Goal: Transaction & Acquisition: Purchase product/service

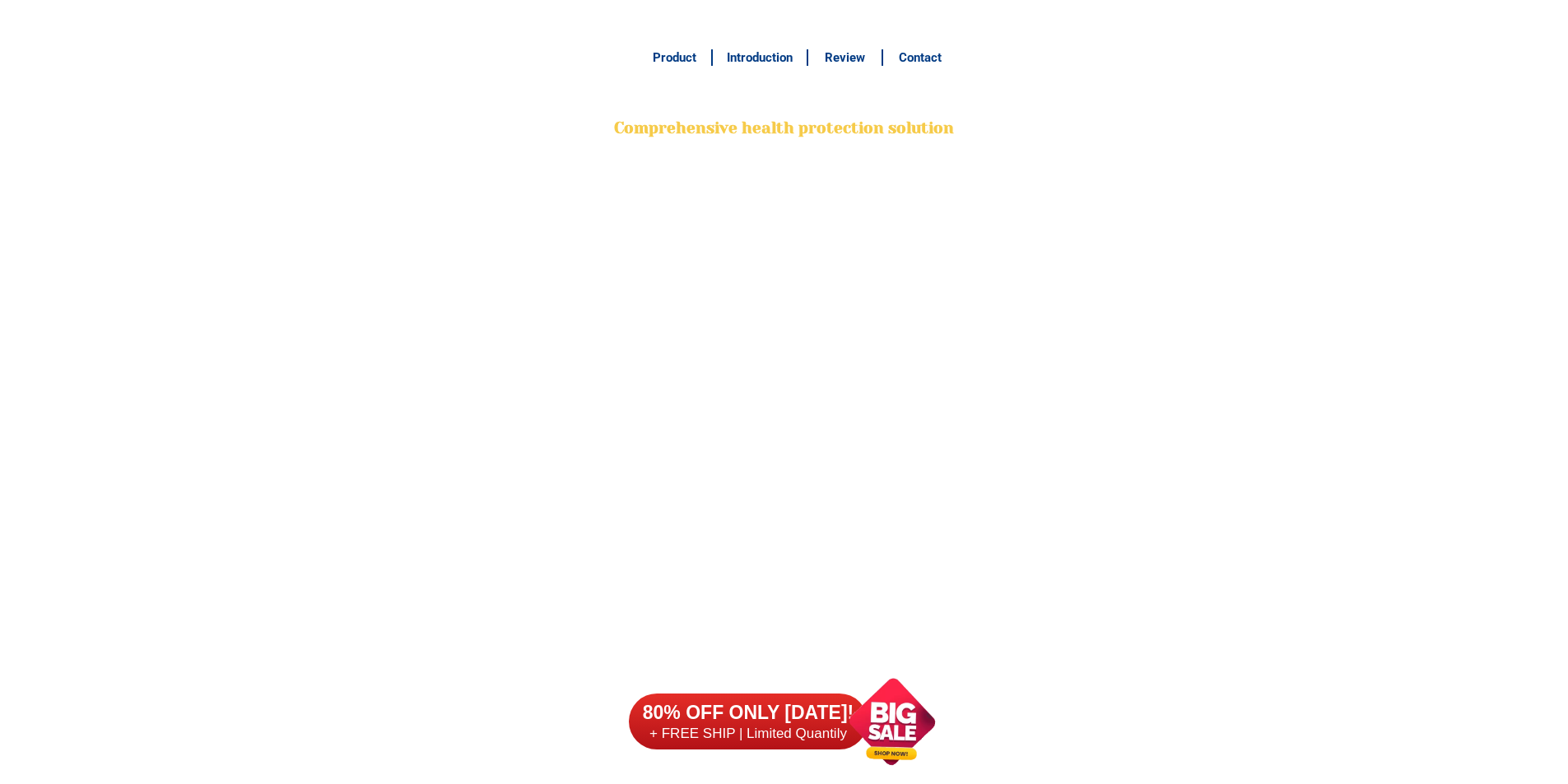
scroll to position [13055, 0]
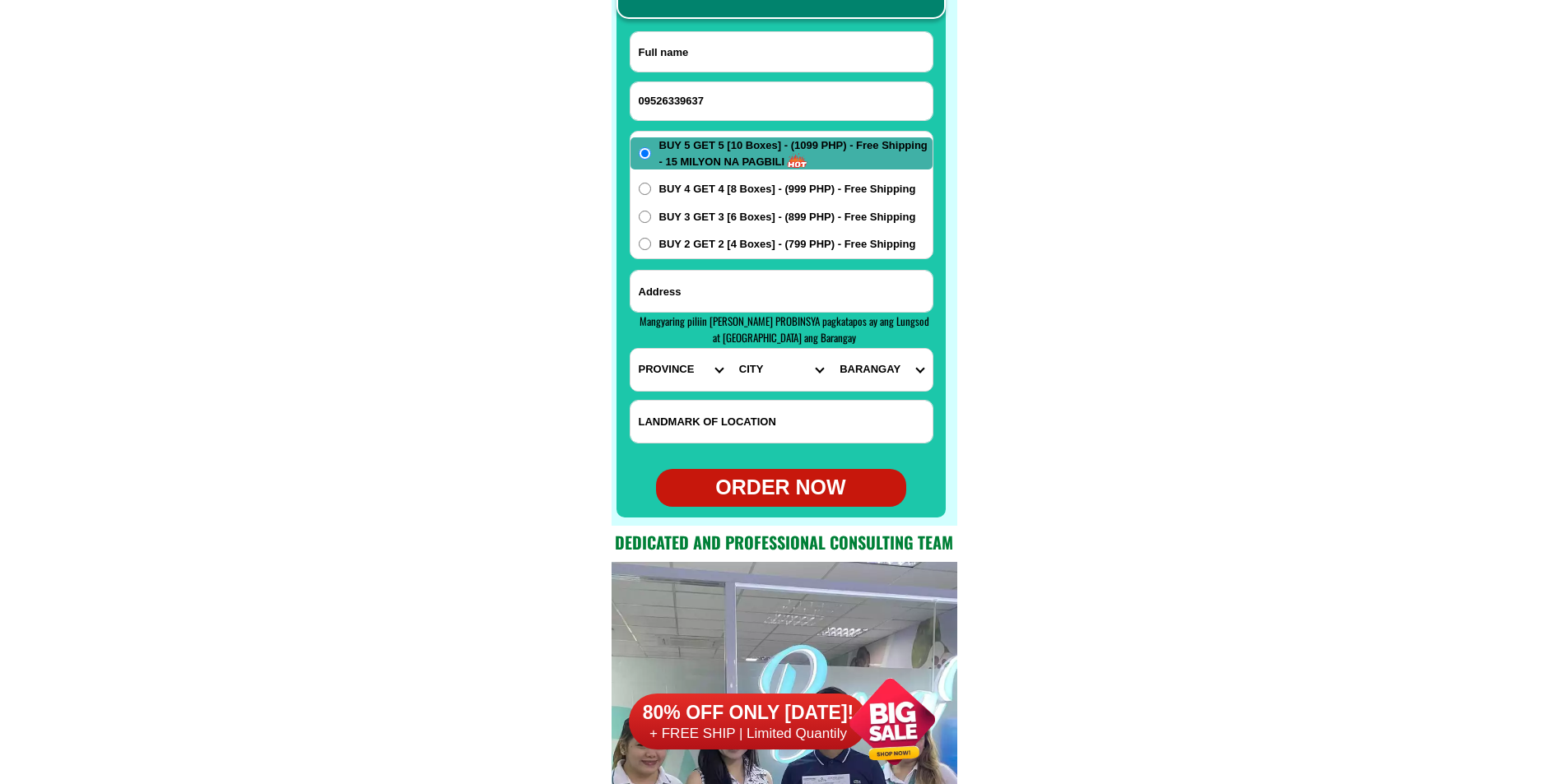
type input "09526339637"
click at [749, 42] on input "Input full_name" at bounding box center [782, 52] width 302 height 40
paste input "[PERSON_NAME]"
type input "[PERSON_NAME]"
click at [697, 283] on input "Input address" at bounding box center [782, 291] width 302 height 42
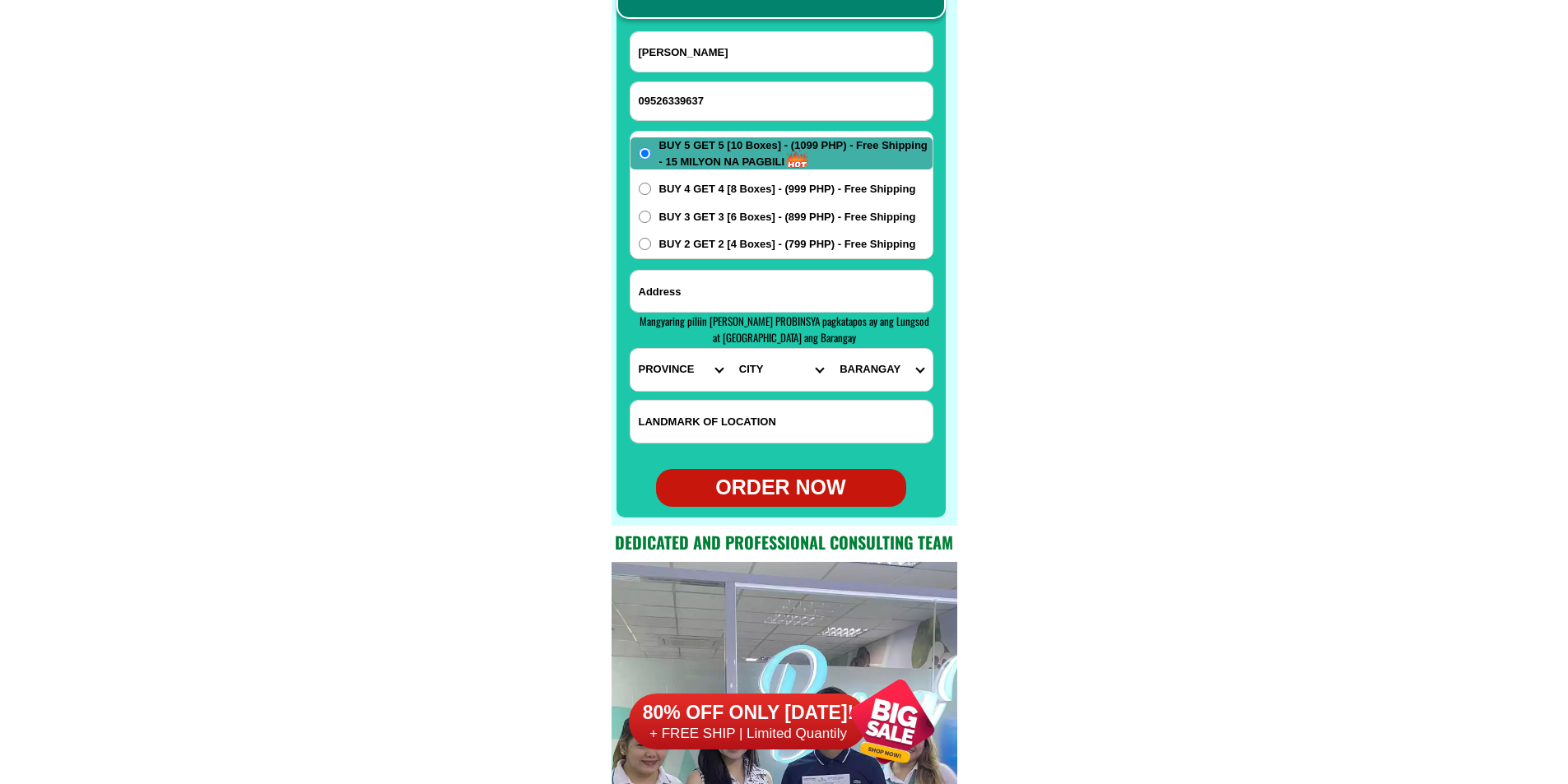
paste input "Taga [GEOGRAPHIC_DATA] po my address is [STREET_ADDRESS] Purok 57A phase 1 S.I.…"
type input "Taga [GEOGRAPHIC_DATA] po my address is [STREET_ADDRESS] Purok 57A phase 1 S.I.…"
click at [680, 388] on select "PROVINCE [GEOGRAPHIC_DATA] [GEOGRAPHIC_DATA] [GEOGRAPHIC_DATA] [GEOGRAPHIC_DATA…" at bounding box center [681, 369] width 101 height 42
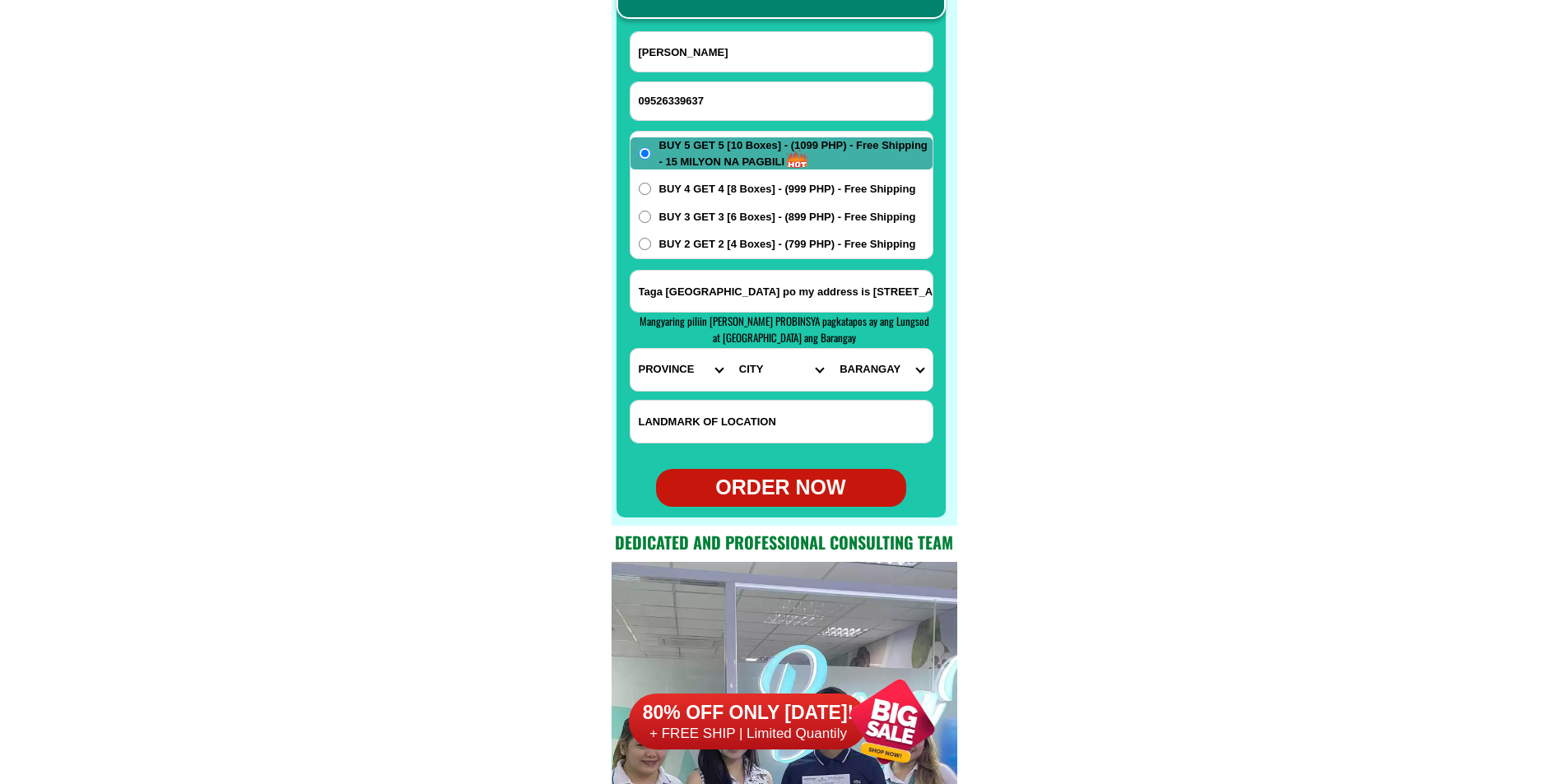
select select "63_738"
click at [631, 349] on select "PROVINCE [GEOGRAPHIC_DATA] [GEOGRAPHIC_DATA] [GEOGRAPHIC_DATA] [GEOGRAPHIC_DATA…" at bounding box center [681, 369] width 101 height 42
click at [750, 371] on select "CITY [GEOGRAPHIC_DATA] [GEOGRAPHIC_DATA]-city [GEOGRAPHIC_DATA] [GEOGRAPHIC_DAT…" at bounding box center [781, 369] width 101 height 42
select select "63_7387159"
click at [731, 349] on select "CITY [GEOGRAPHIC_DATA] [GEOGRAPHIC_DATA]-city [GEOGRAPHIC_DATA] [GEOGRAPHIC_DAT…" at bounding box center [781, 369] width 101 height 42
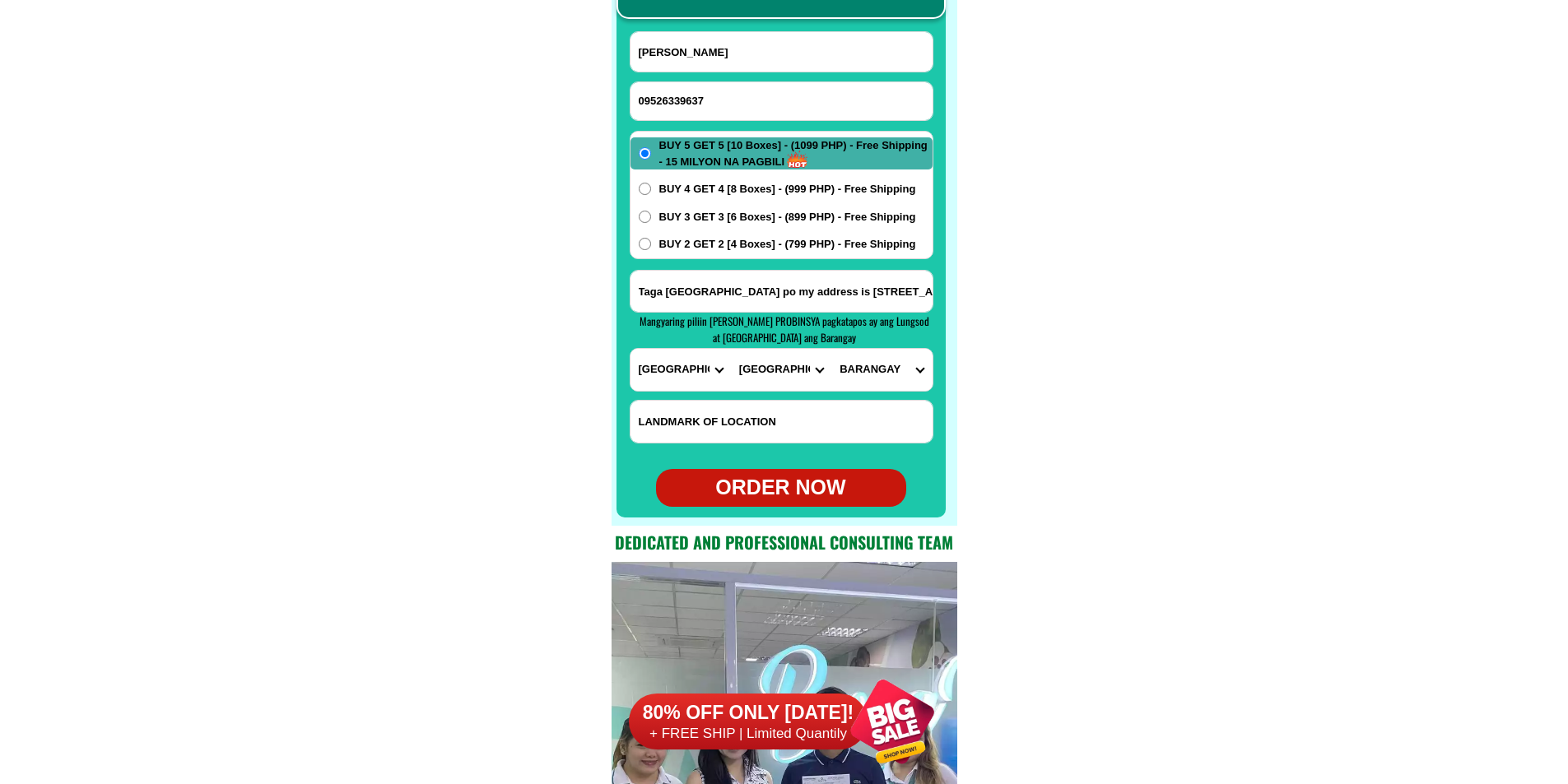
click at [900, 292] on input "Taga [GEOGRAPHIC_DATA] po my address is [STREET_ADDRESS] Purok 57A phase 1 S.I.…" at bounding box center [782, 291] width 302 height 42
click at [884, 375] on select "[GEOGRAPHIC_DATA] [PERSON_NAME] (lasang) [PERSON_NAME] Angalan Atan-awe Baganih…" at bounding box center [881, 369] width 101 height 42
select select "63_73871593471"
click at [832, 349] on select "[GEOGRAPHIC_DATA] [PERSON_NAME] (lasang) [PERSON_NAME] Angalan Atan-awe Baganih…" at bounding box center [881, 369] width 101 height 42
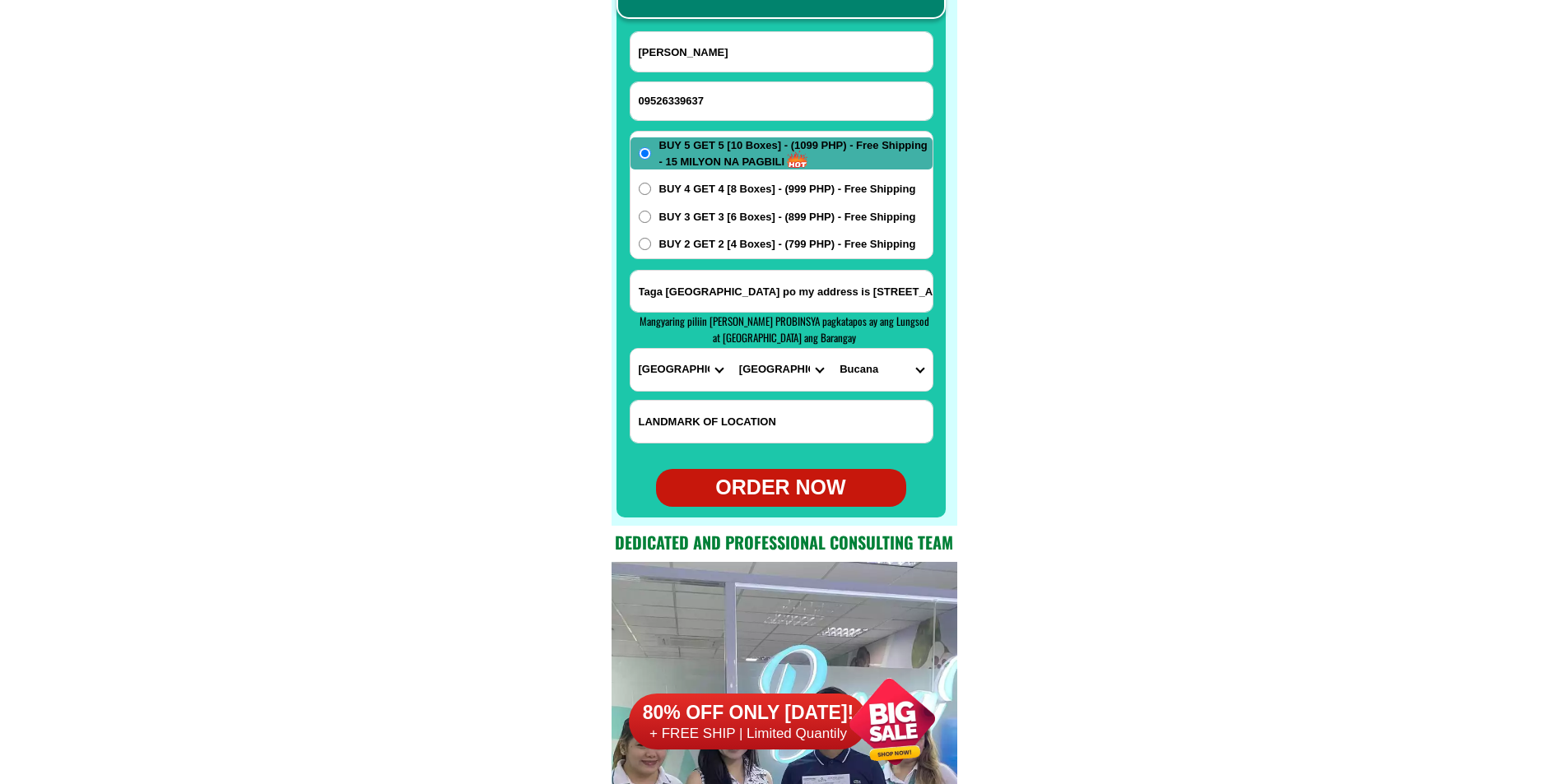
click at [843, 487] on div "ORDER NOW" at bounding box center [781, 488] width 250 height 31
type input "[PERSON_NAME]"
type input "09526339637"
type input "Taga [GEOGRAPHIC_DATA] po my address is [STREET_ADDRESS] Purok 57A phase 1 S.I.…"
radio input "true"
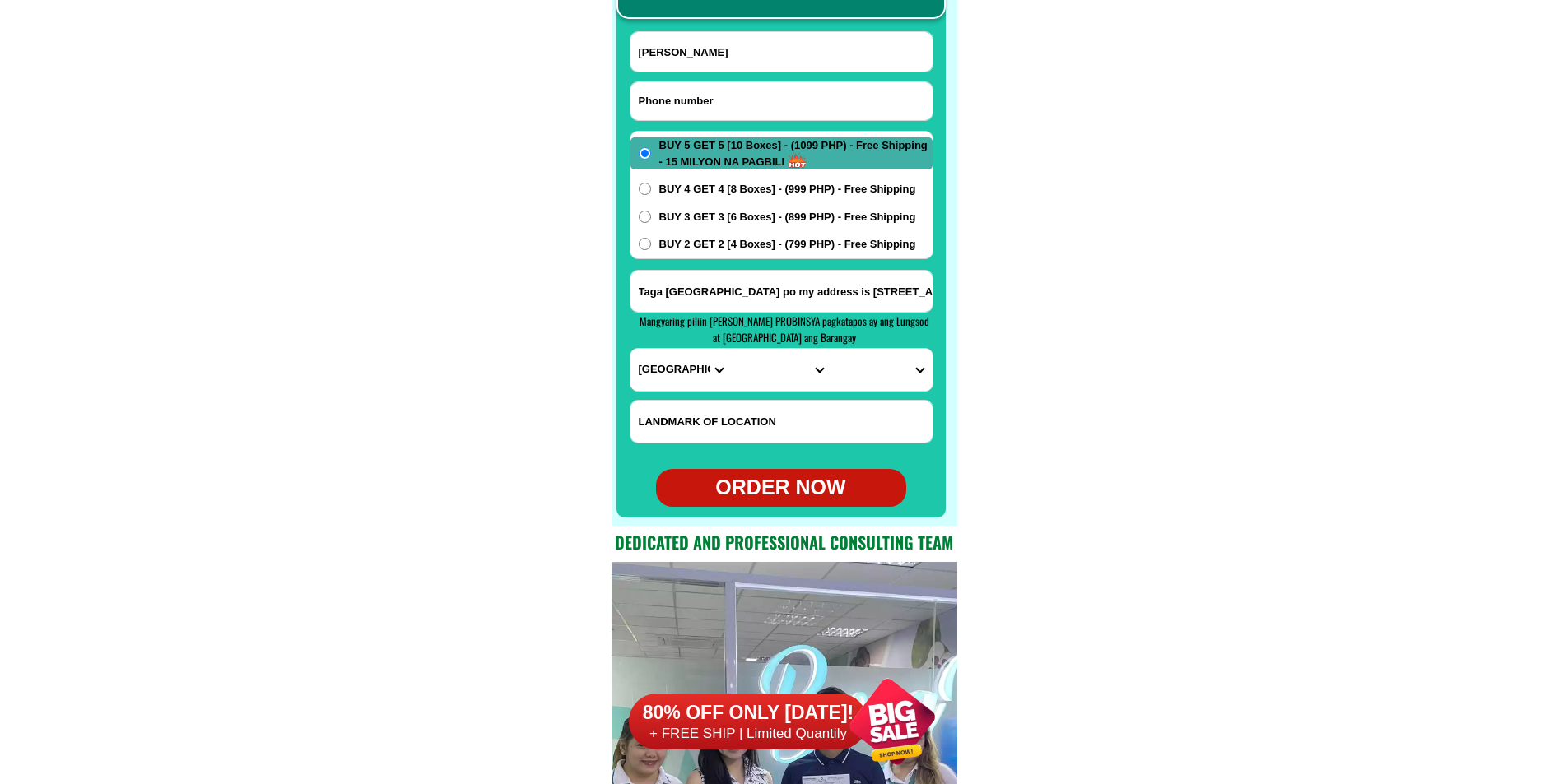
drag, startPoint x: 771, startPoint y: 102, endPoint x: 736, endPoint y: 101, distance: 35.0
click at [771, 102] on input "Input phone_number" at bounding box center [782, 101] width 302 height 38
paste input "09076568867"
type input "09076568867"
click at [751, 55] on input "Input full_name" at bounding box center [782, 52] width 302 height 40
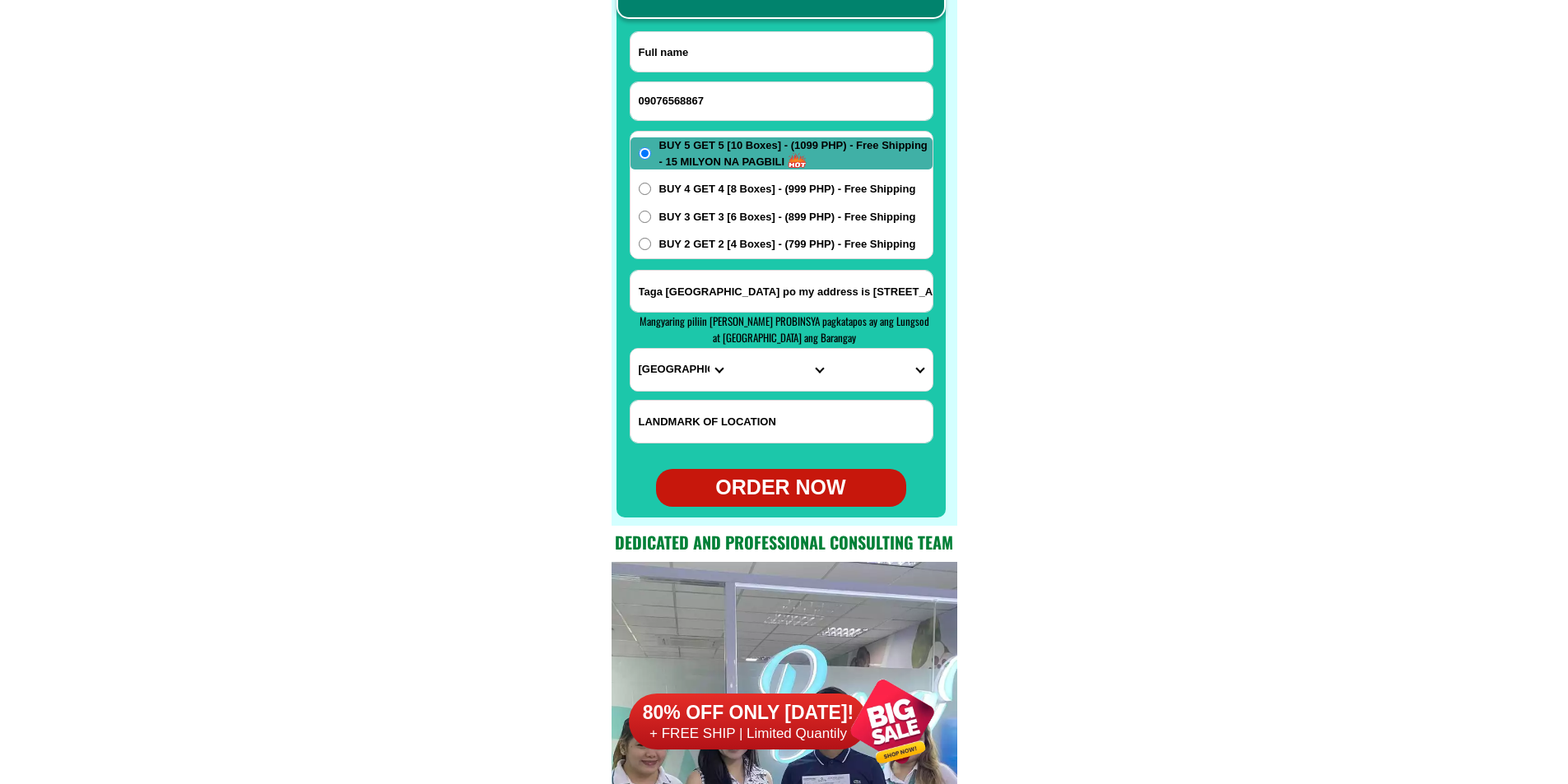
paste input "[PERSON_NAME]"
type input "[PERSON_NAME]"
click at [729, 279] on input "Input address" at bounding box center [782, 291] width 302 height 42
paste input "order PO [PERSON_NAME] 092 [PERSON_NAME] St kabacan cotabato"
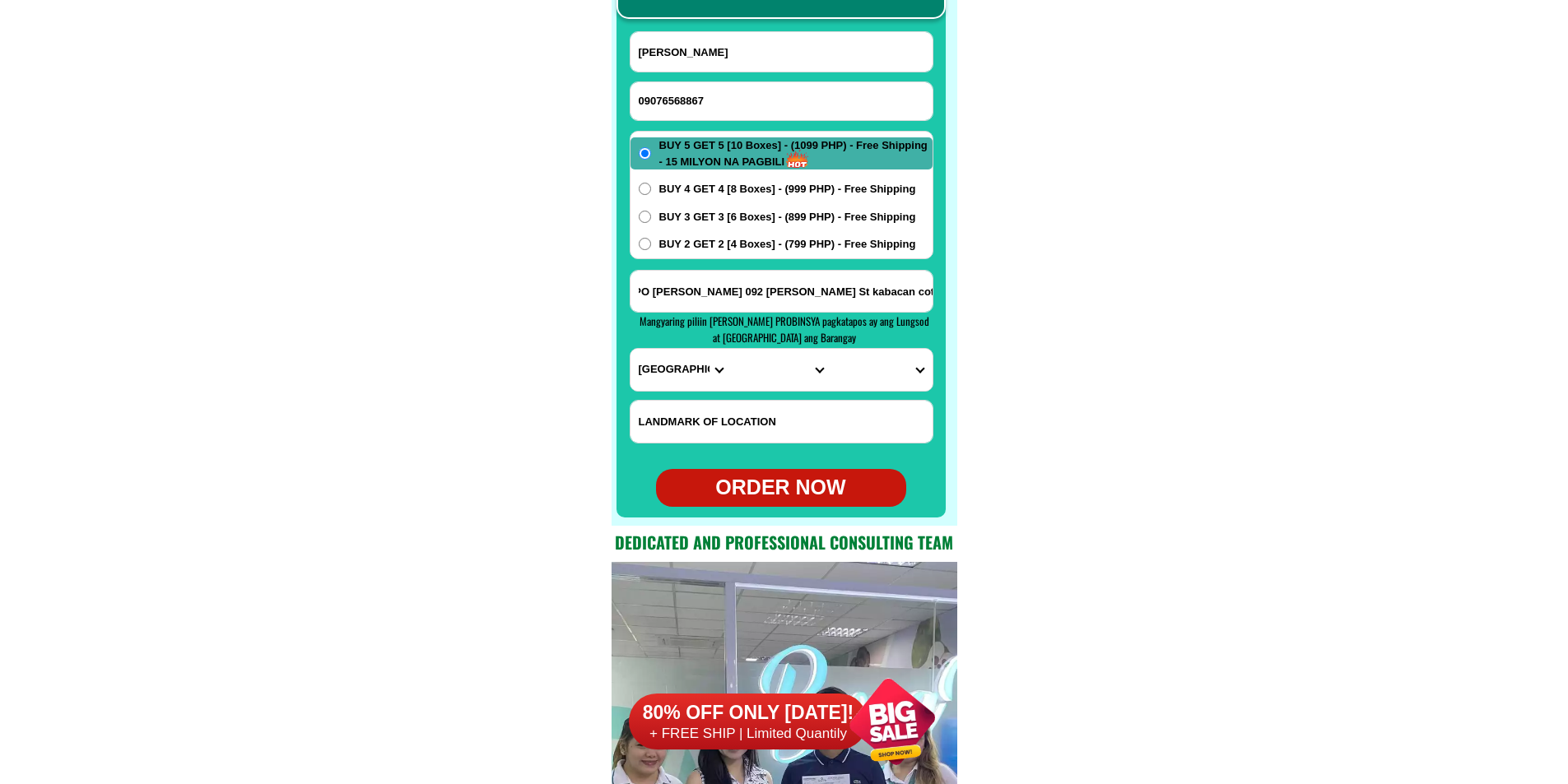
type input "order PO [PERSON_NAME] 092 [PERSON_NAME] St kabacan cotabato"
click at [653, 378] on select "PROVINCE [GEOGRAPHIC_DATA] [GEOGRAPHIC_DATA] [GEOGRAPHIC_DATA] [GEOGRAPHIC_DATA…" at bounding box center [681, 369] width 101 height 42
select select "63_170"
click at [631, 349] on select "PROVINCE [GEOGRAPHIC_DATA] [GEOGRAPHIC_DATA] [GEOGRAPHIC_DATA] [GEOGRAPHIC_DATA…" at bounding box center [681, 369] width 101 height 42
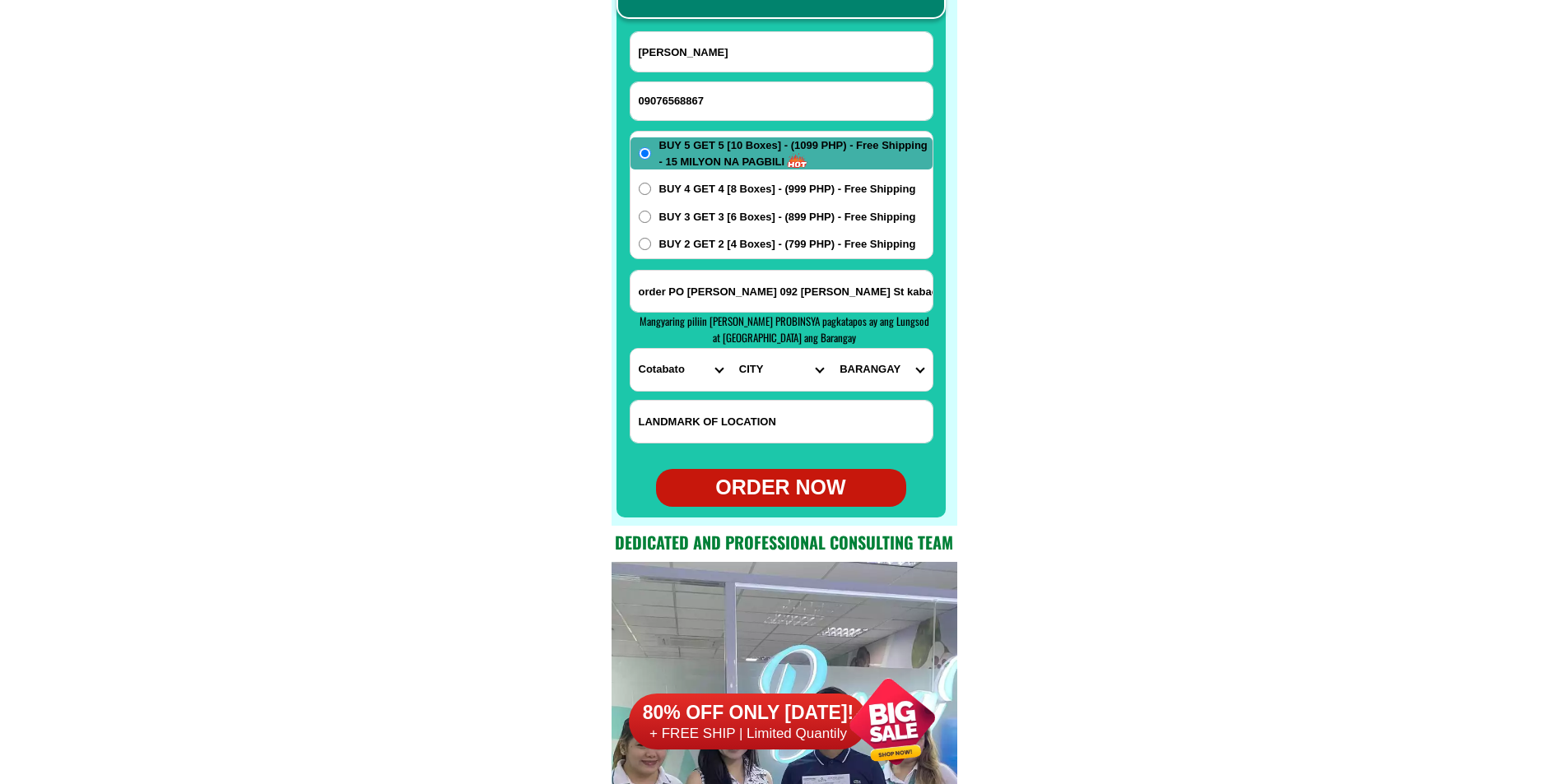
click at [779, 369] on select "CITY Alamada Aleosan Antipas Arakan Banisilan [GEOGRAPHIC_DATA]-city [GEOGRAPHI…" at bounding box center [781, 369] width 101 height 42
select select "63_1704228"
click at [731, 349] on select "CITY Alamada Aleosan Antipas Arakan Banisilan [GEOGRAPHIC_DATA]-city [GEOGRAPHI…" at bounding box center [781, 369] width 101 height 42
click at [870, 367] on select "BARANGAY Aringay Bangilan Bannawag Buluan Cuyapon [GEOGRAPHIC_DATA] Katidtuan K…" at bounding box center [881, 369] width 101 height 42
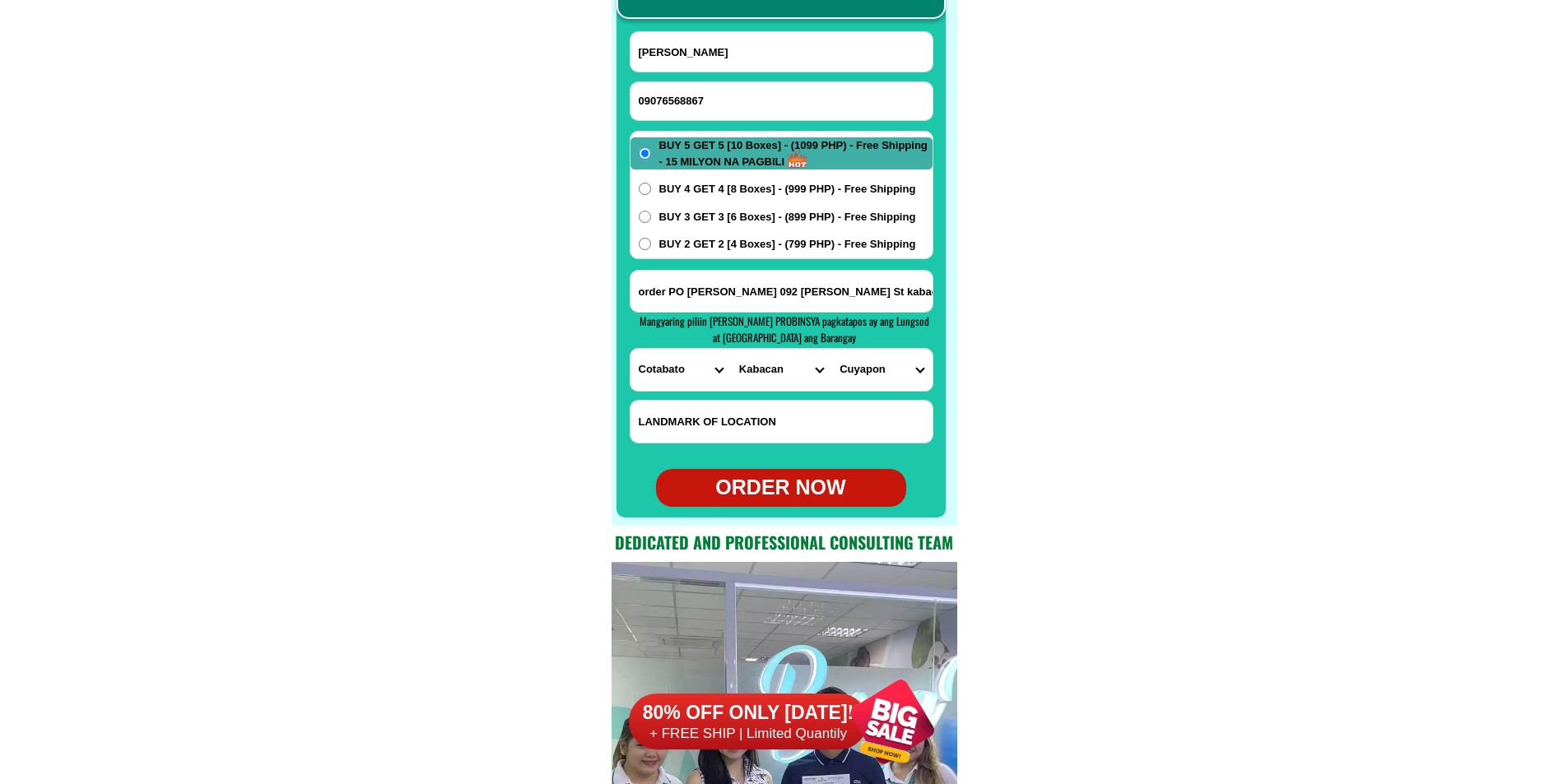
click at [885, 374] on select "BARANGAY Aringay Bangilan Bannawag Buluan Cuyapon [GEOGRAPHIC_DATA] Katidtuan K…" at bounding box center [881, 369] width 101 height 42
drag, startPoint x: 1043, startPoint y: 315, endPoint x: 1002, endPoint y: 313, distance: 41.0
click at [865, 294] on input "order PO [PERSON_NAME] 092 [PERSON_NAME] St kabacan cotabato" at bounding box center [782, 291] width 302 height 42
click at [872, 374] on select "BARANGAY Aringay Bangilan Bannawag Buluan Cuyapon [GEOGRAPHIC_DATA] Katidtuan K…" at bounding box center [881, 369] width 101 height 42
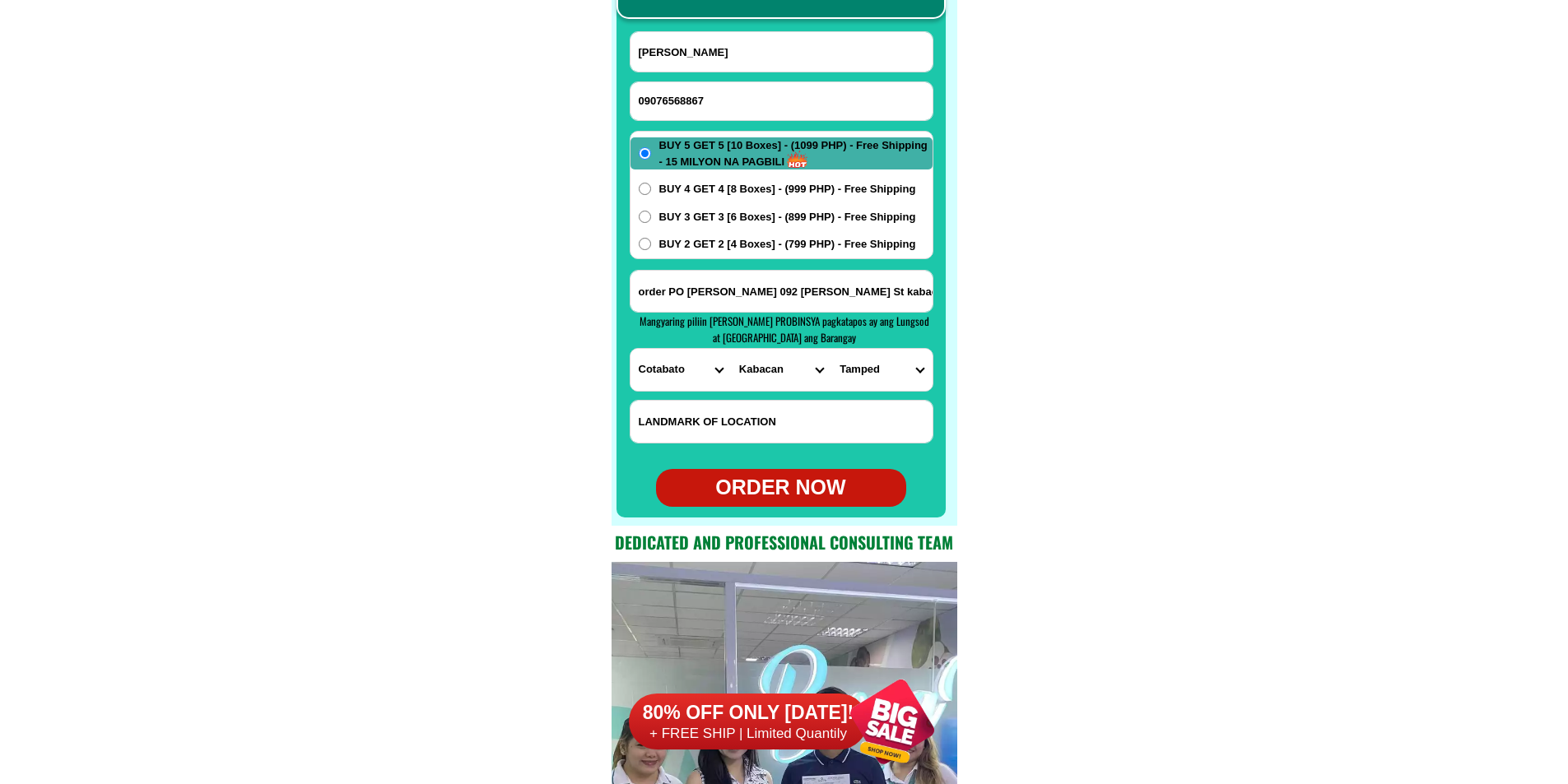
select select "63_17042289023"
click at [832, 349] on select "BARANGAY Aringay Bangilan Bannawag Buluan Cuyapon [GEOGRAPHIC_DATA] Katidtuan K…" at bounding box center [881, 369] width 101 height 42
click at [784, 492] on div "ORDER NOW" at bounding box center [781, 488] width 250 height 31
radio input "true"
